Goal: Task Accomplishment & Management: Manage account settings

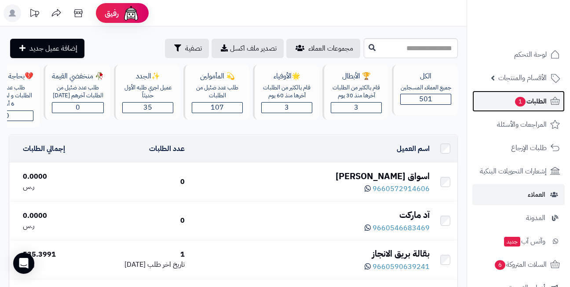
drag, startPoint x: 0, startPoint y: 0, endPoint x: 505, endPoint y: 100, distance: 514.5
click at [505, 100] on link "الطلبات 1" at bounding box center [518, 101] width 92 height 21
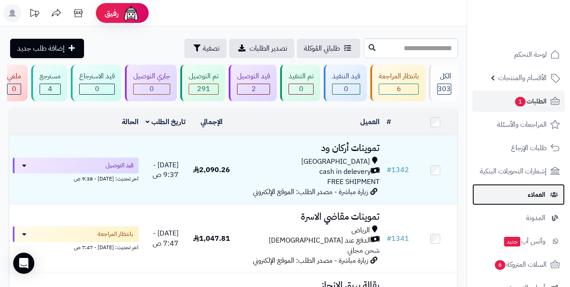
click at [515, 198] on link "العملاء" at bounding box center [518, 194] width 92 height 21
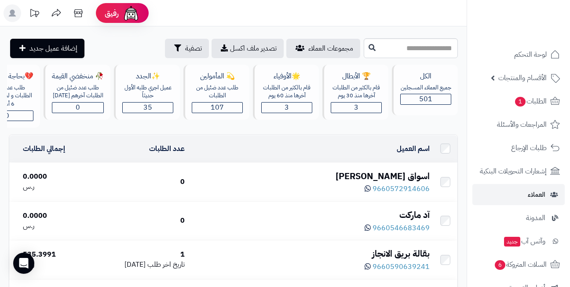
click at [384, 178] on div "اسواق [PERSON_NAME]" at bounding box center [311, 176] width 238 height 13
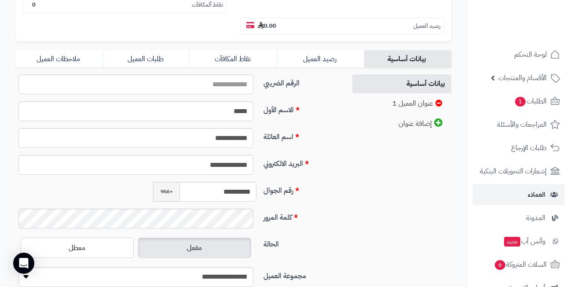
scroll to position [220, 0]
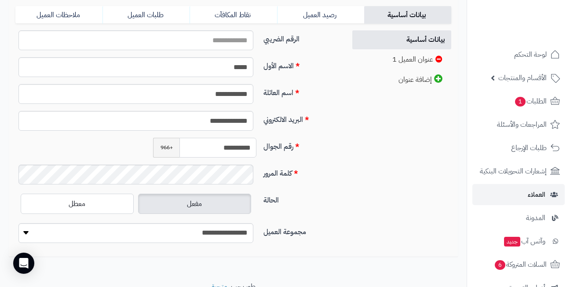
drag, startPoint x: 201, startPoint y: 148, endPoint x: 294, endPoint y: 149, distance: 93.6
click at [294, 149] on div "**********" at bounding box center [177, 151] width 331 height 27
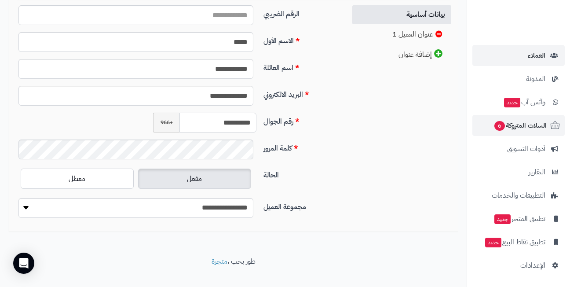
scroll to position [258, 0]
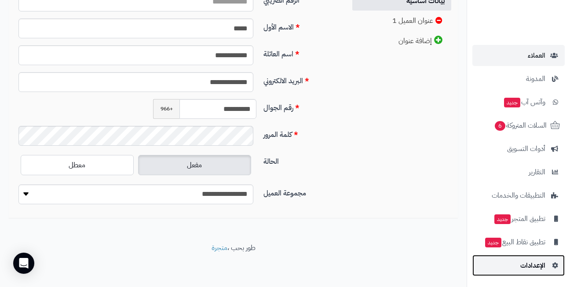
click at [527, 262] on span "الإعدادات" at bounding box center [532, 265] width 25 height 12
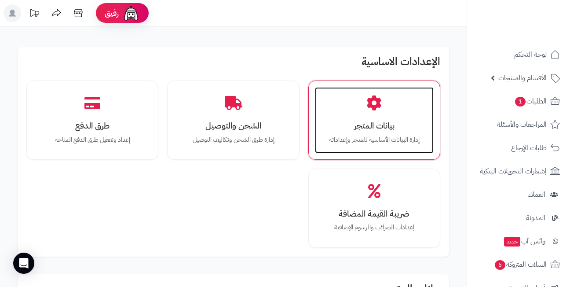
click at [379, 123] on h3 "بيانات المتجر" at bounding box center [374, 125] width 101 height 9
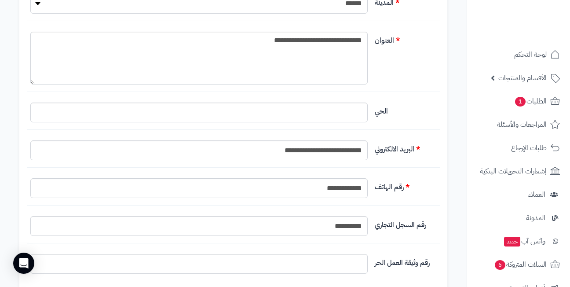
scroll to position [440, 0]
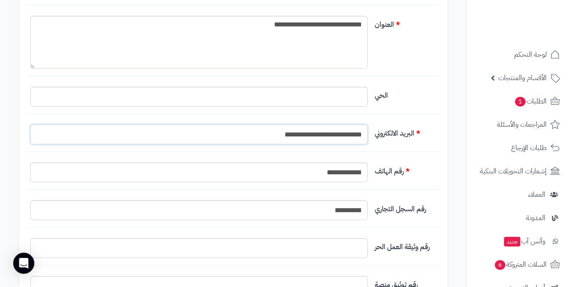
drag, startPoint x: 232, startPoint y: 129, endPoint x: 466, endPoint y: 130, distance: 234.7
click at [466, 130] on div "**********" at bounding box center [285, 246] width 570 height 1372
paste input "text"
type input "**********"
click at [398, 131] on label "البريد الالكتروني" at bounding box center [405, 131] width 69 height 14
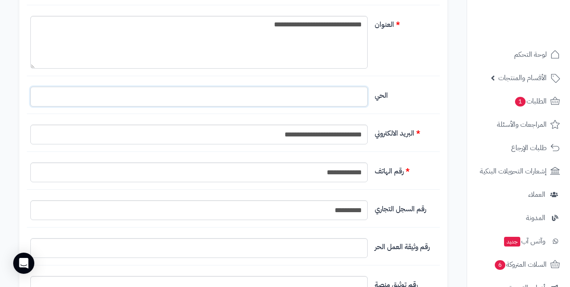
click at [367, 106] on input "البريد الالكتروني" at bounding box center [198, 97] width 337 height 20
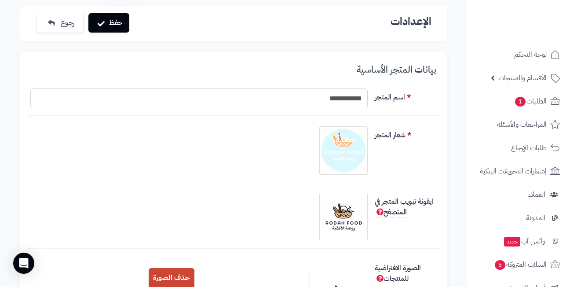
scroll to position [0, 0]
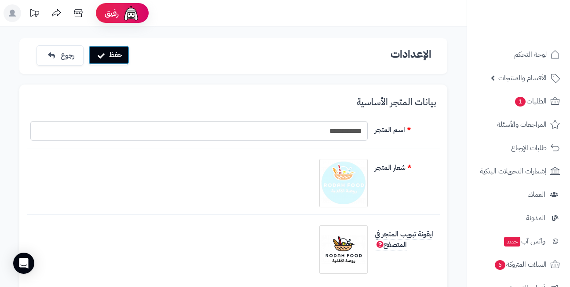
click at [103, 60] on button "حفظ" at bounding box center [108, 54] width 41 height 19
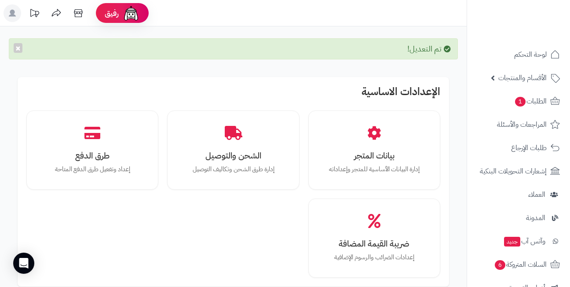
click at [209, 84] on div "الإعدادات الاساسية بيانات المتجر إدارة البيانات الأساسية للمتجر وإعداداته الشحن…" at bounding box center [233, 181] width 431 height 209
click at [226, 93] on h2 "الإعدادات الاساسية" at bounding box center [233, 94] width 414 height 16
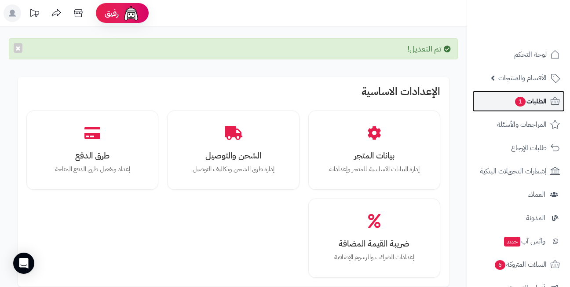
click at [515, 100] on span "1" at bounding box center [520, 102] width 11 height 10
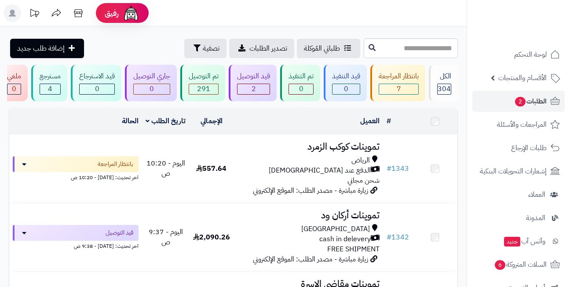
scroll to position [44, 0]
